Goal: Transaction & Acquisition: Book appointment/travel/reservation

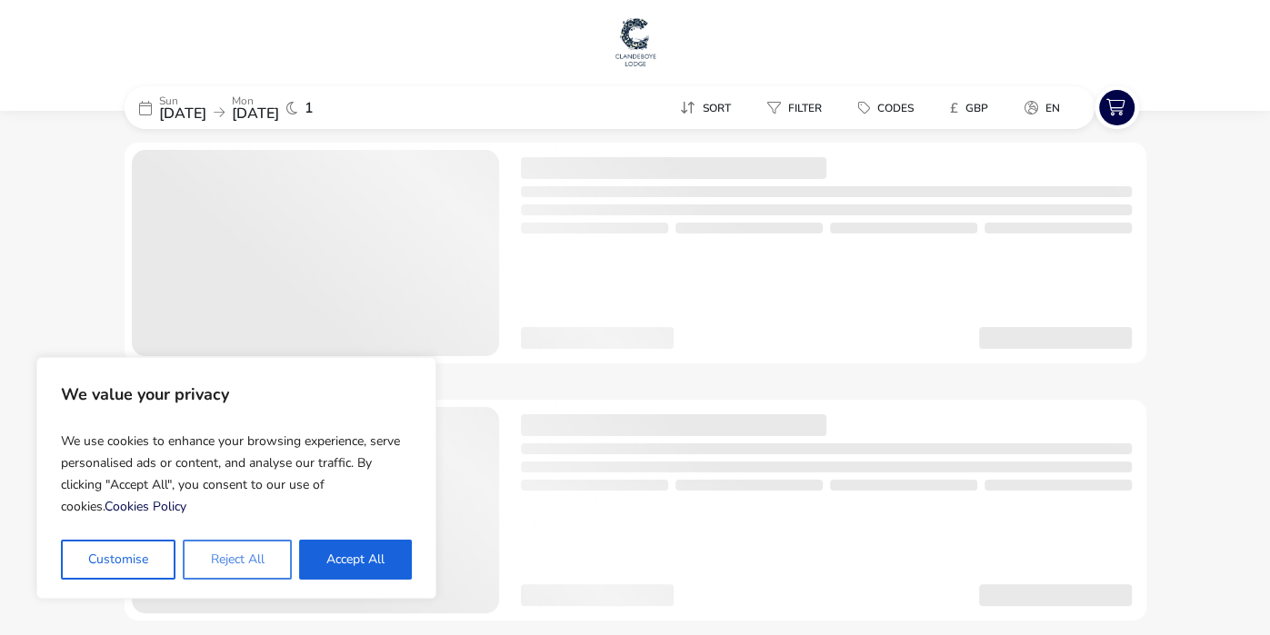
click at [230, 560] on button "Reject All" at bounding box center [237, 560] width 108 height 40
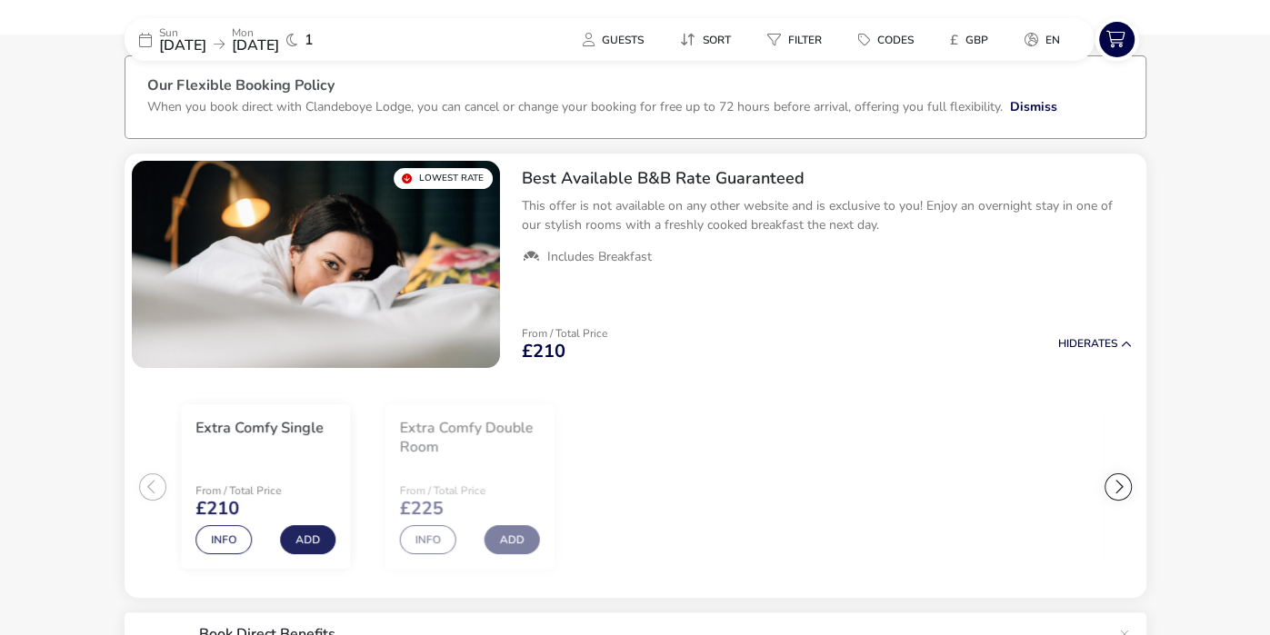
scroll to position [107, 0]
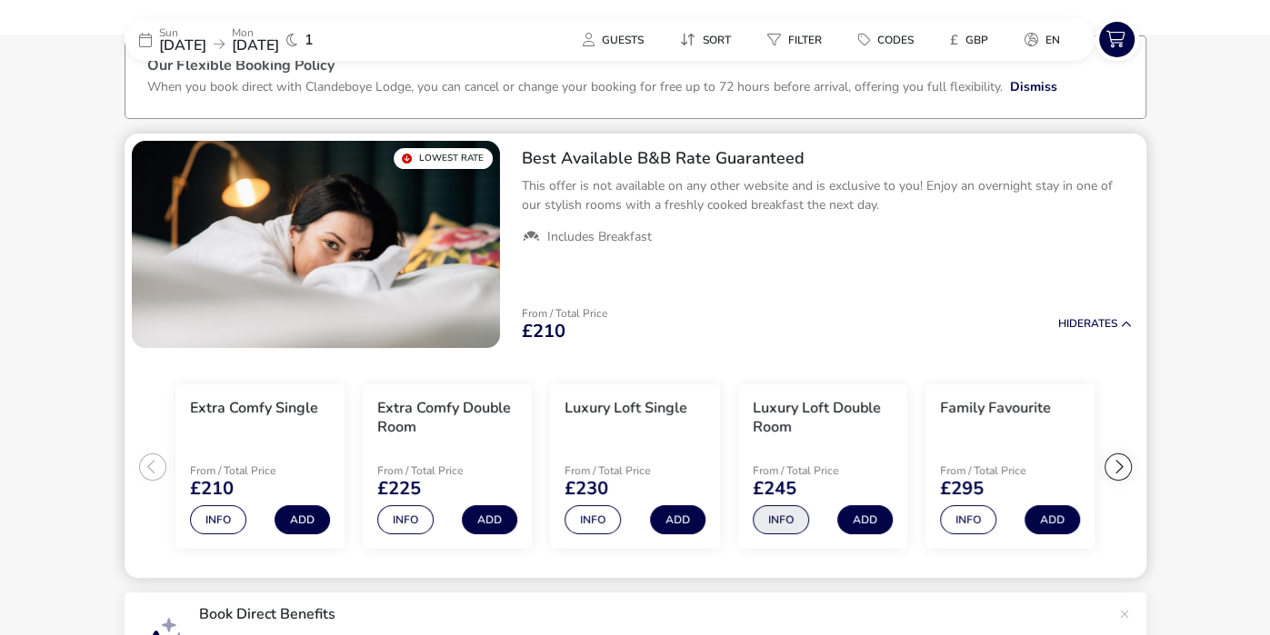
click at [776, 519] on button "Info" at bounding box center [781, 519] width 56 height 29
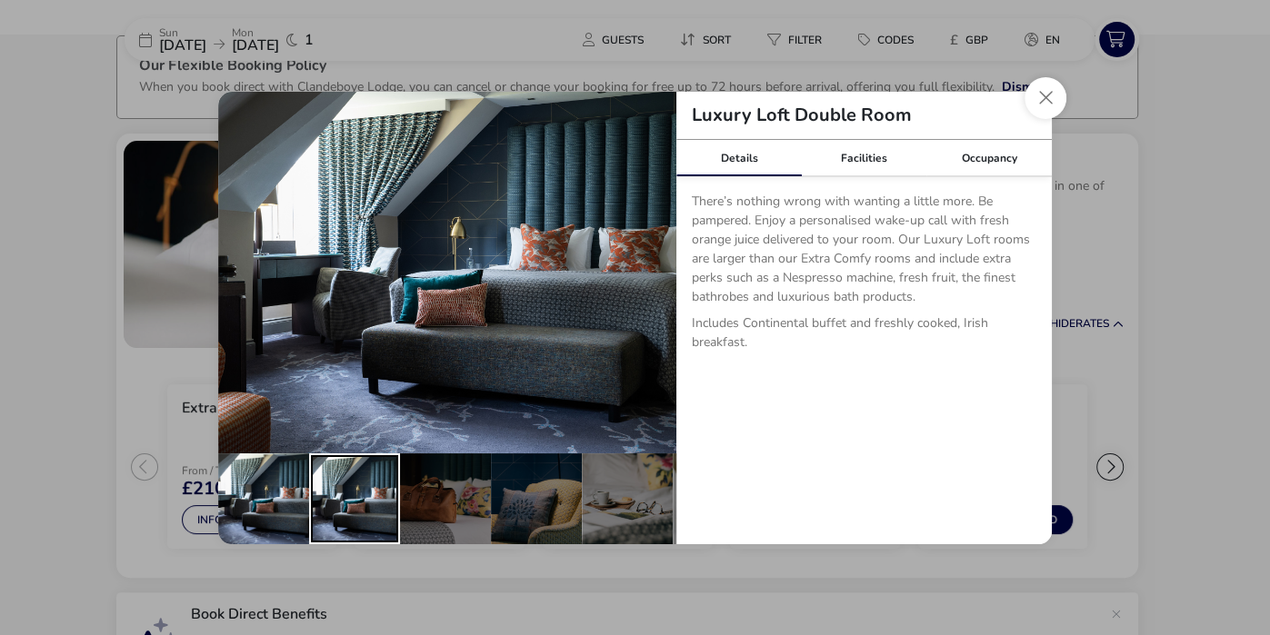
click at [358, 510] on div "details" at bounding box center [354, 499] width 91 height 91
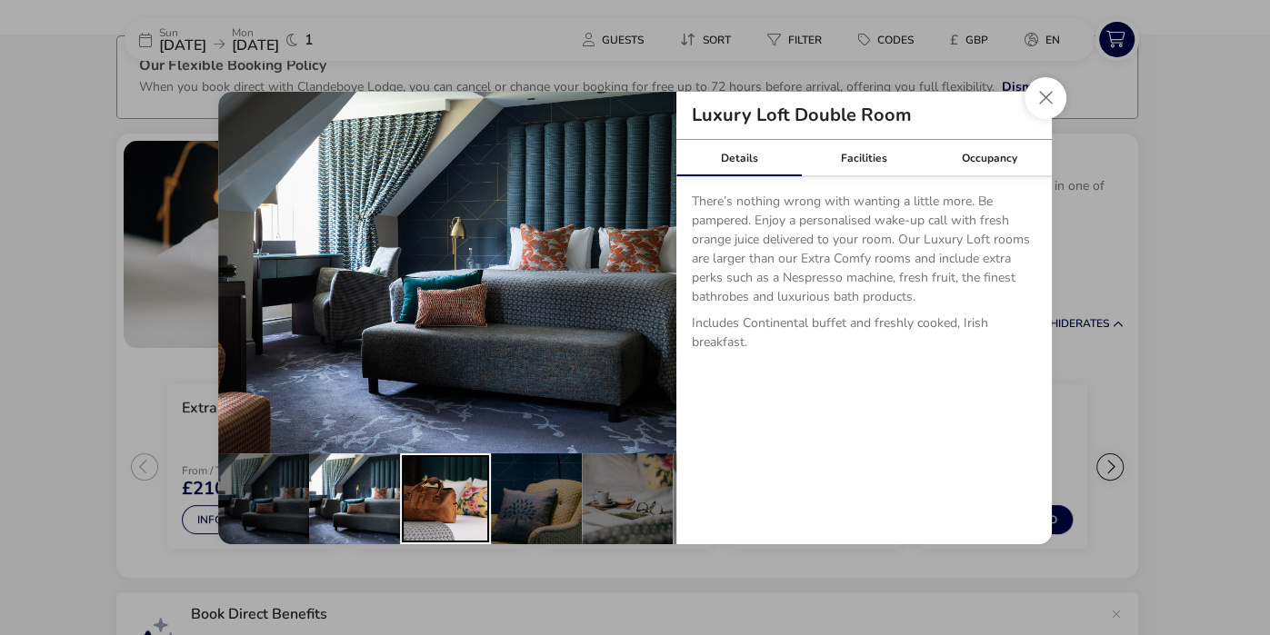
click at [434, 515] on div "details" at bounding box center [445, 499] width 91 height 91
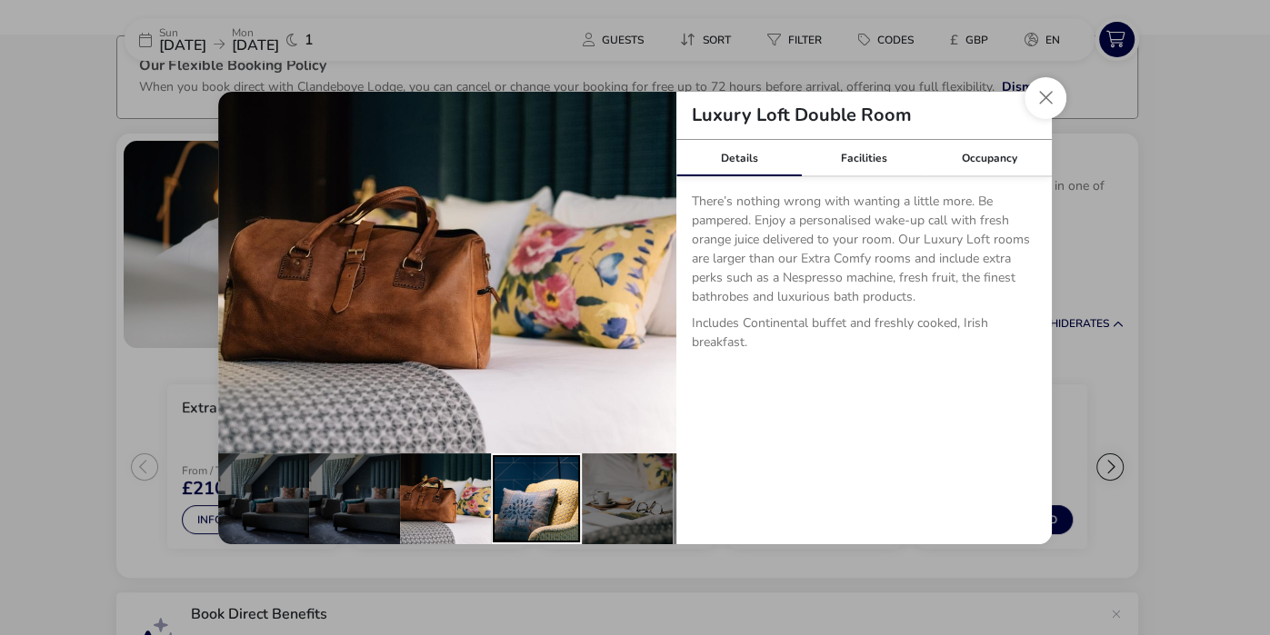
click at [513, 515] on div "details" at bounding box center [536, 499] width 91 height 91
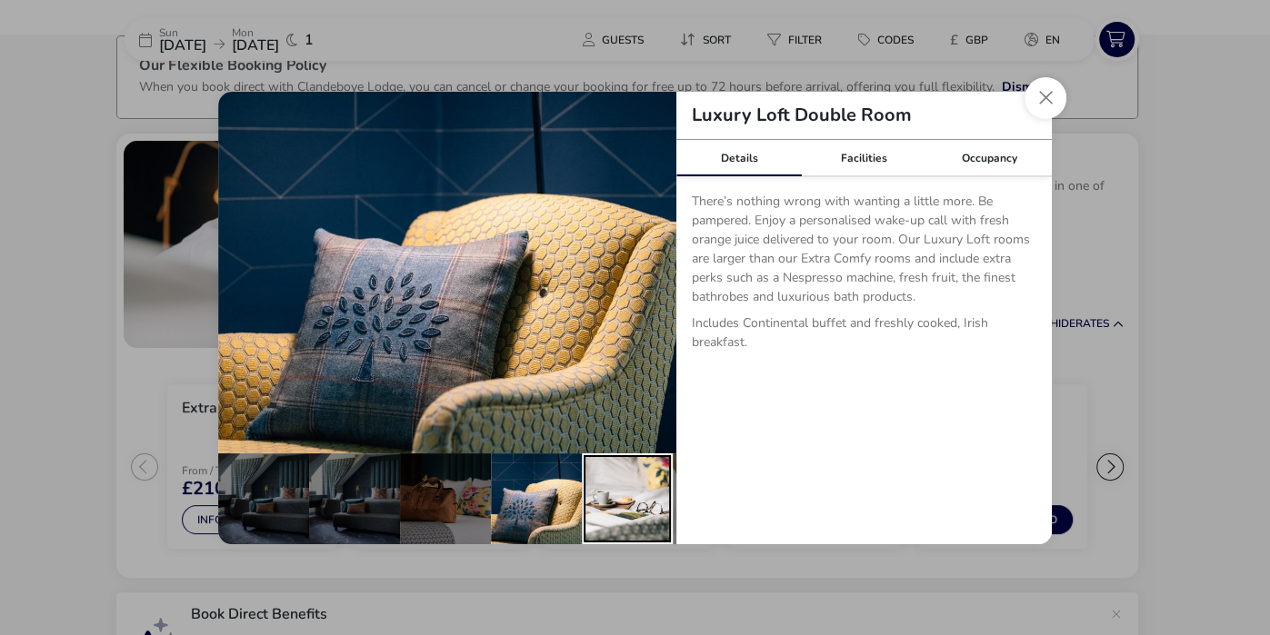
click at [624, 524] on div "details" at bounding box center [627, 499] width 91 height 91
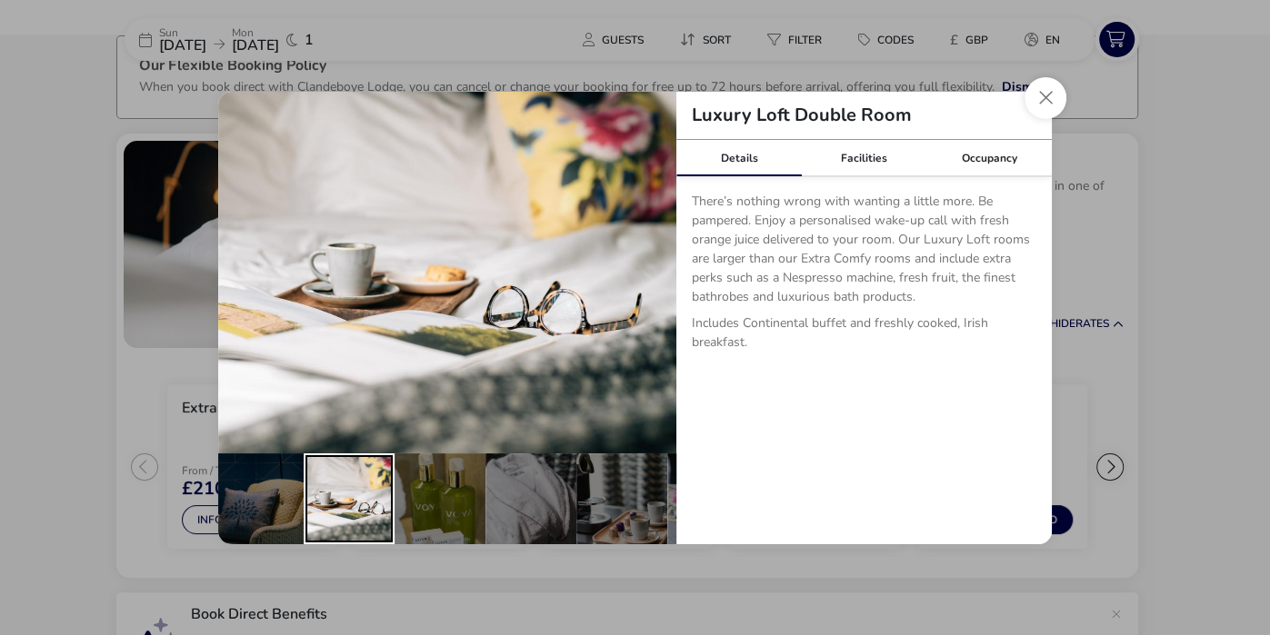
scroll to position [0, 285]
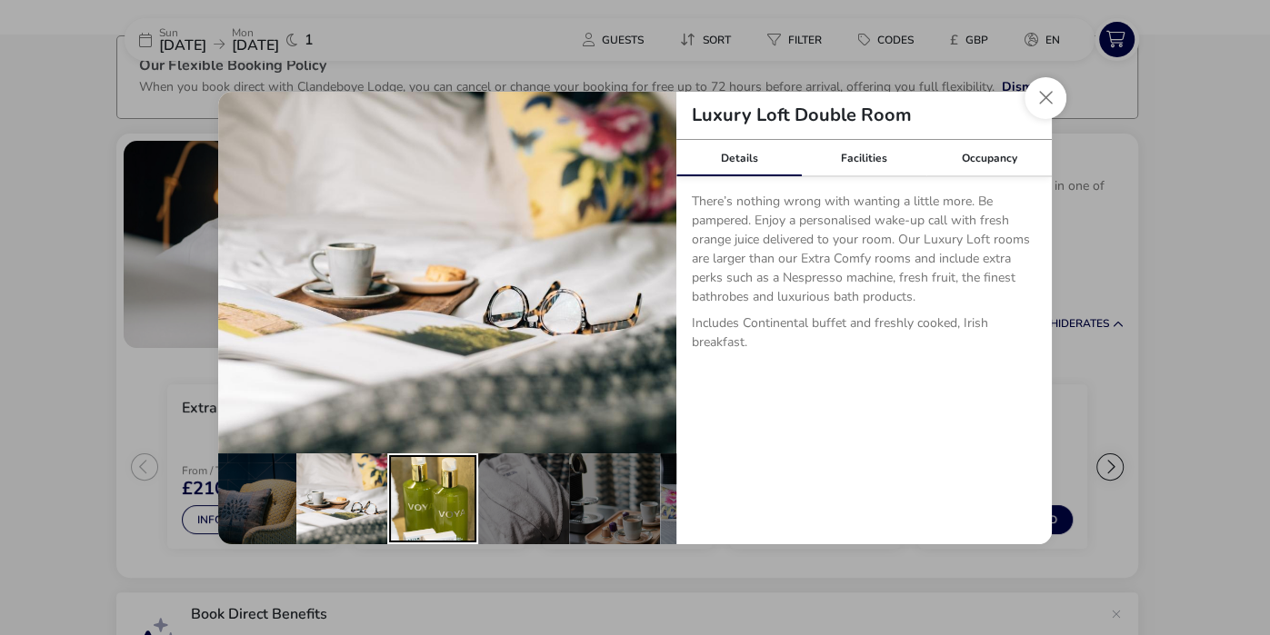
click at [434, 529] on div "details" at bounding box center [432, 499] width 91 height 91
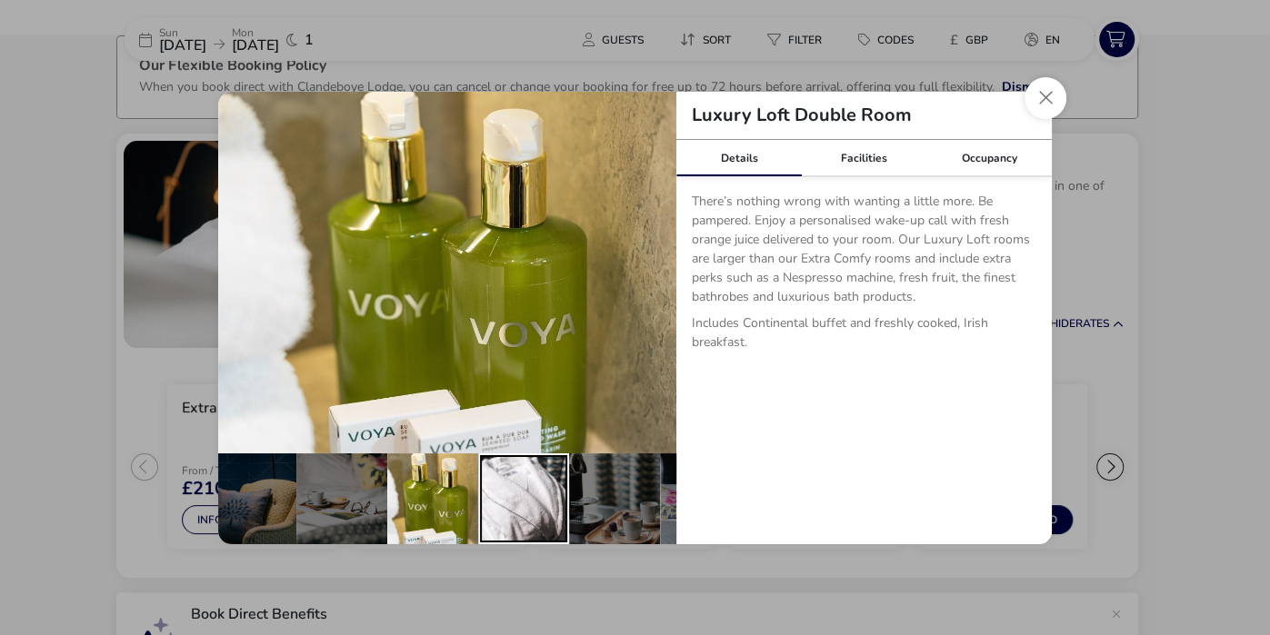
click at [511, 517] on div "details" at bounding box center [523, 499] width 91 height 91
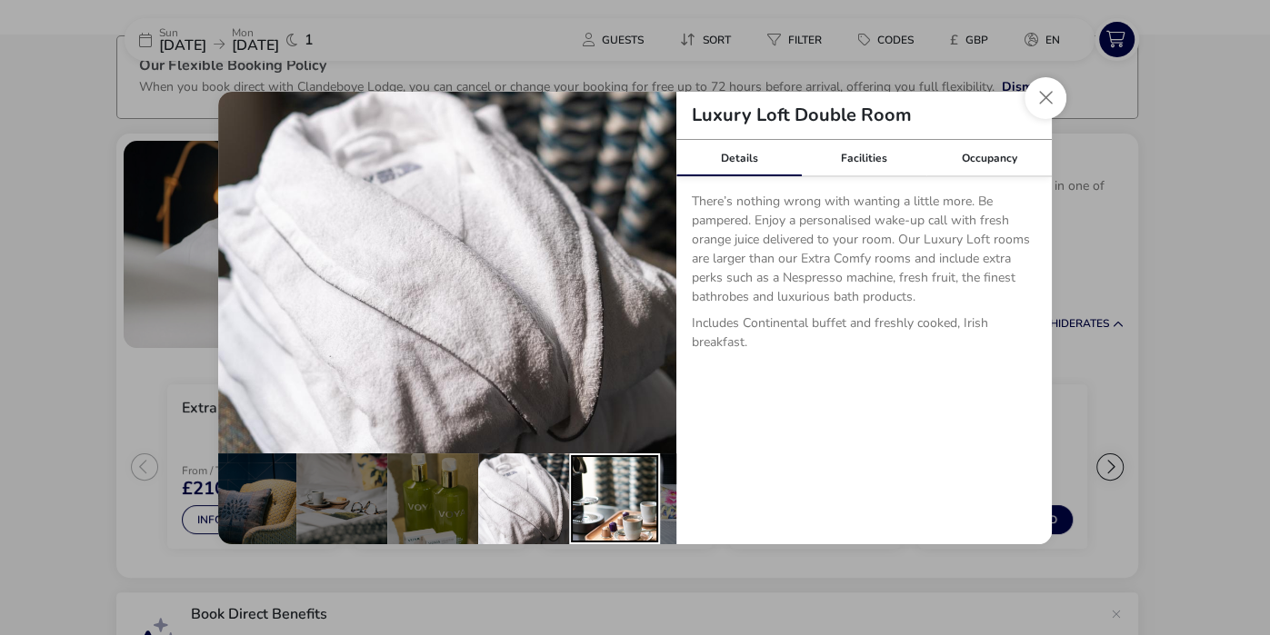
click at [603, 525] on div "details" at bounding box center [614, 499] width 91 height 91
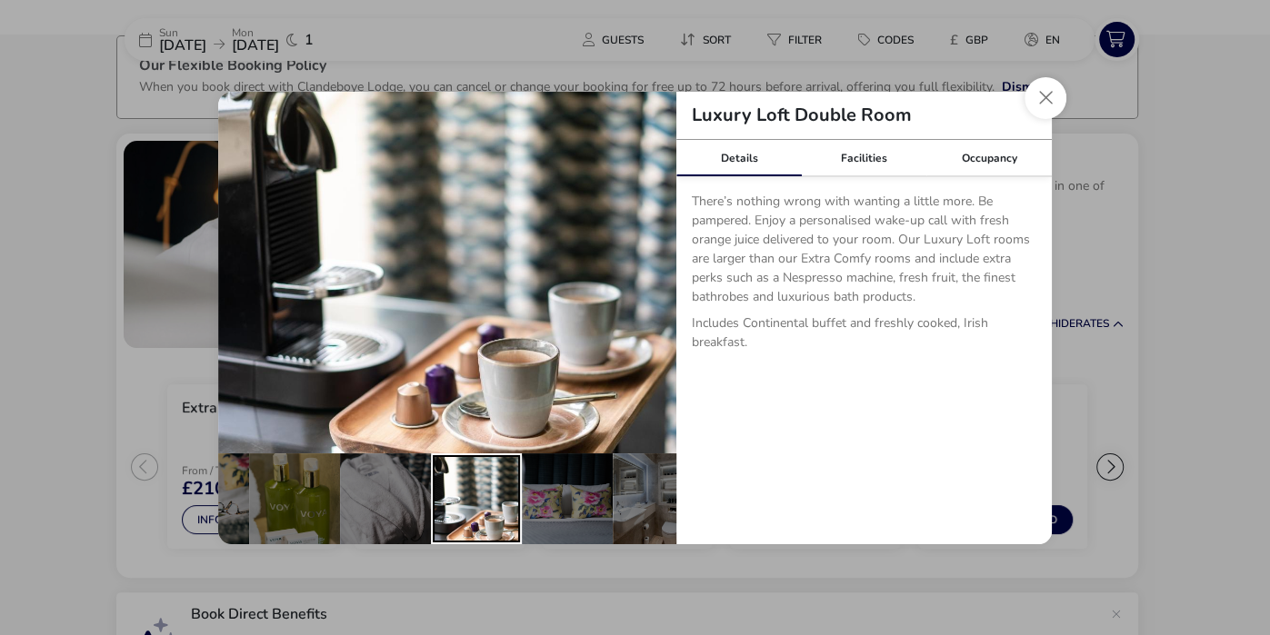
scroll to position [0, 450]
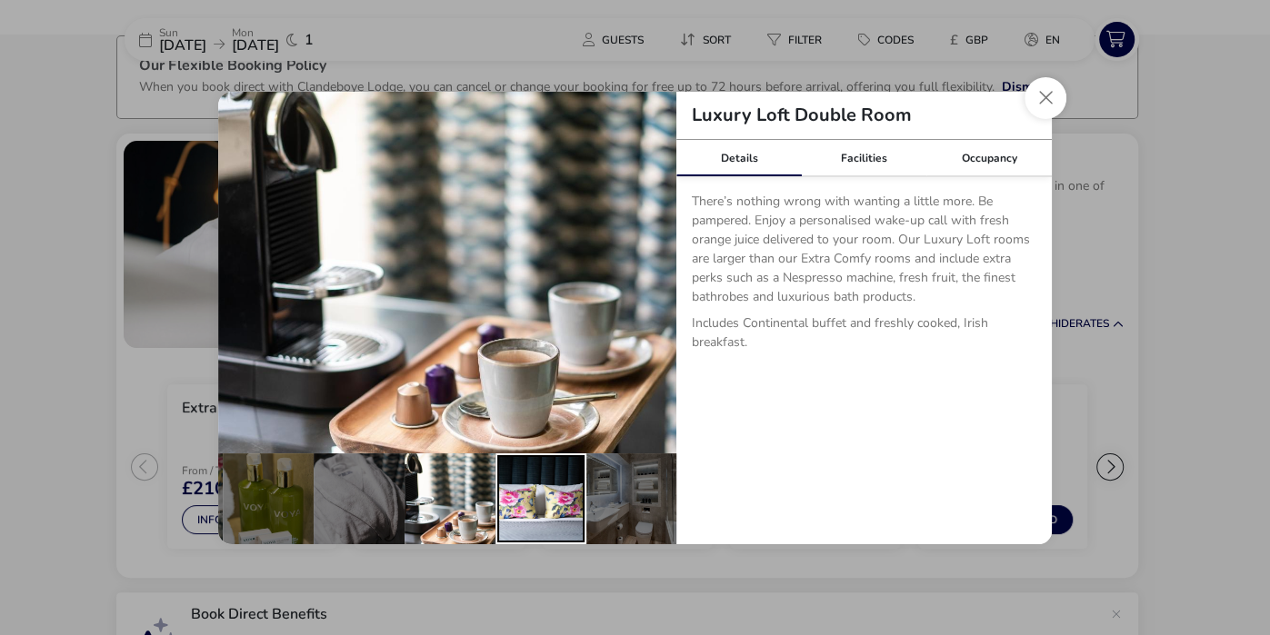
click at [540, 511] on div "details" at bounding box center [540, 499] width 91 height 91
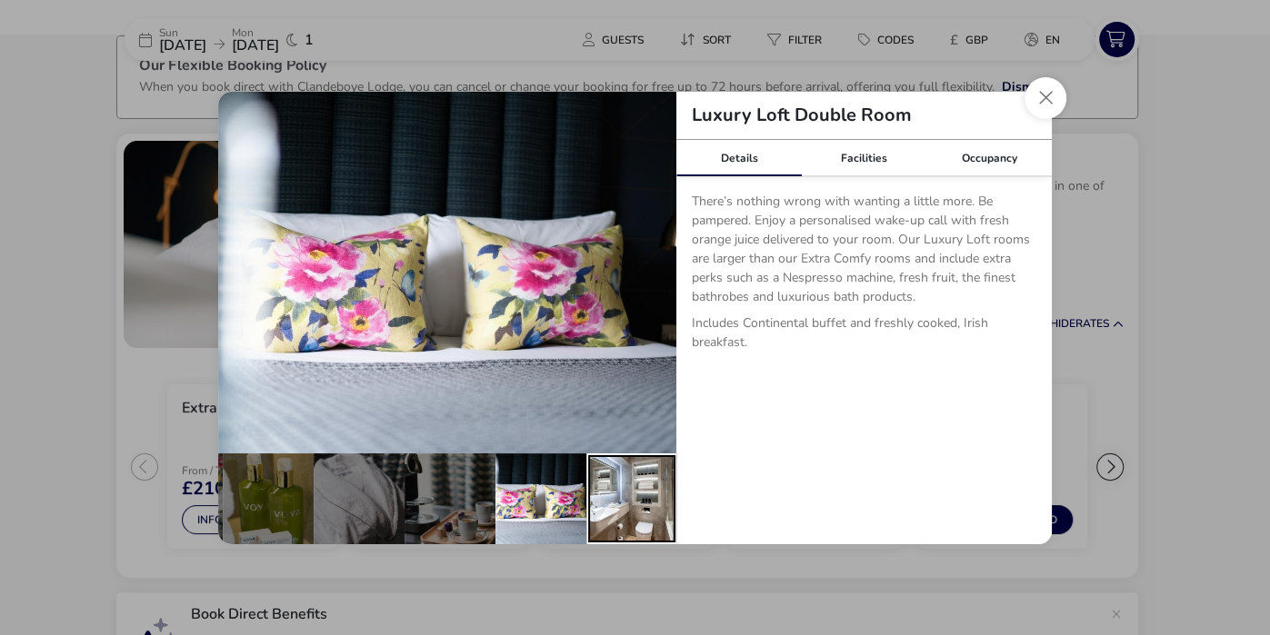
click at [620, 517] on div "details" at bounding box center [631, 499] width 91 height 91
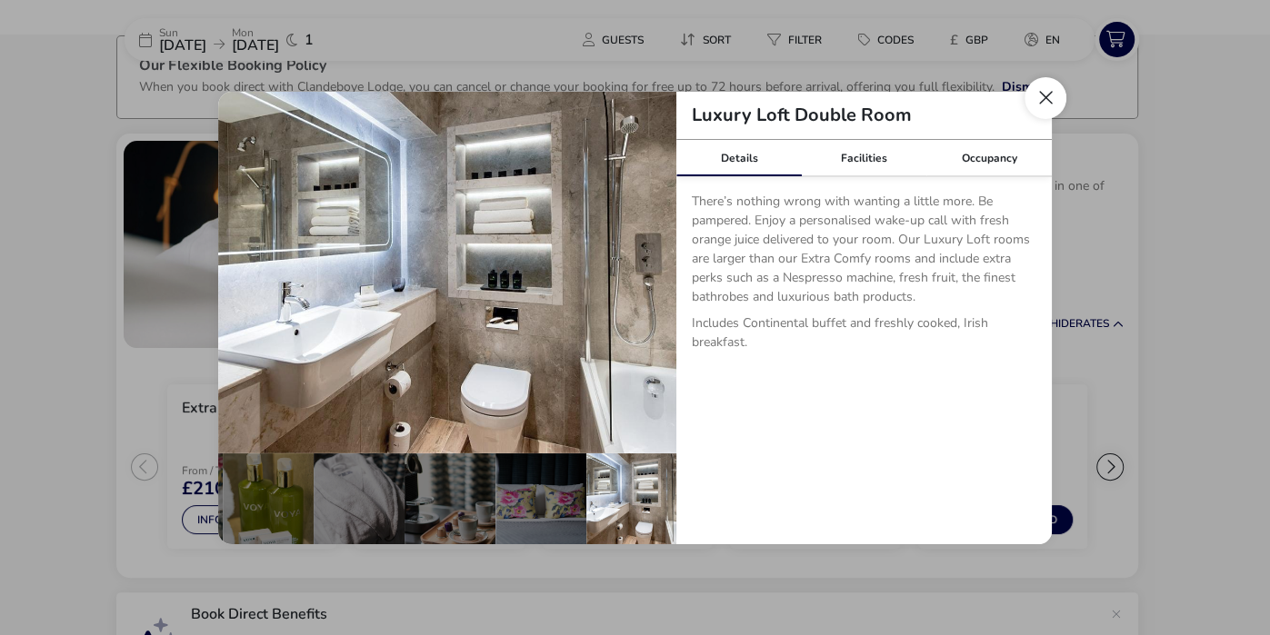
click at [1040, 97] on button "Close dialog" at bounding box center [1045, 98] width 42 height 42
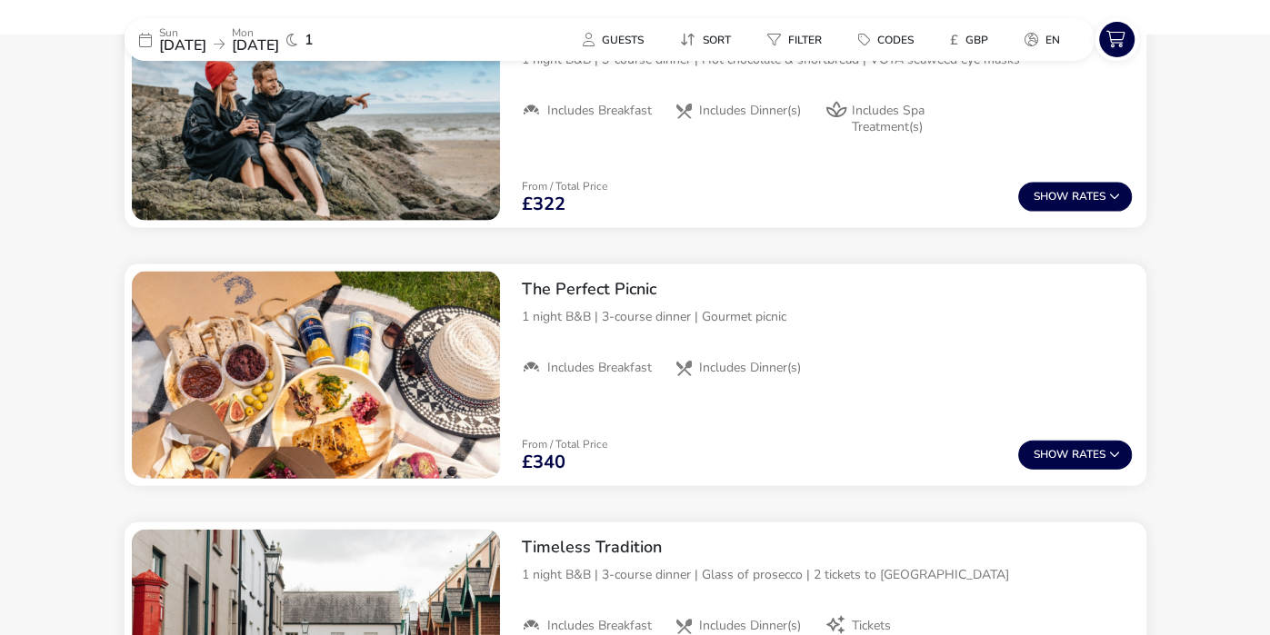
scroll to position [2636, 0]
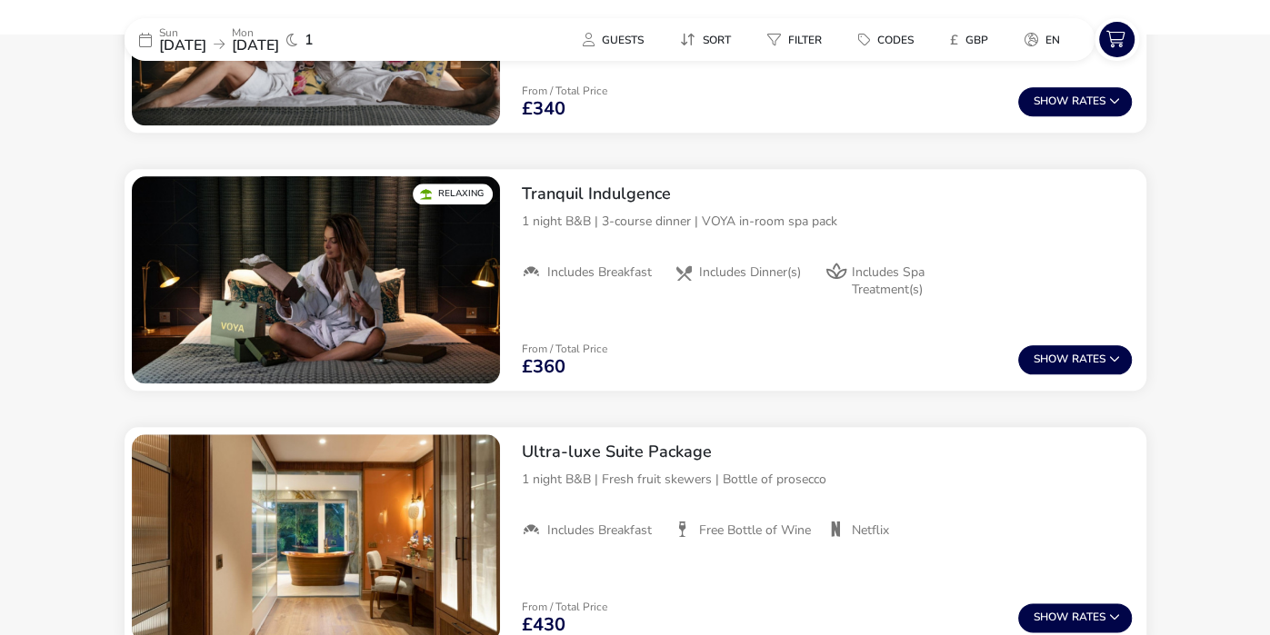
scroll to position [1178, 0]
